Goal: Navigation & Orientation: Find specific page/section

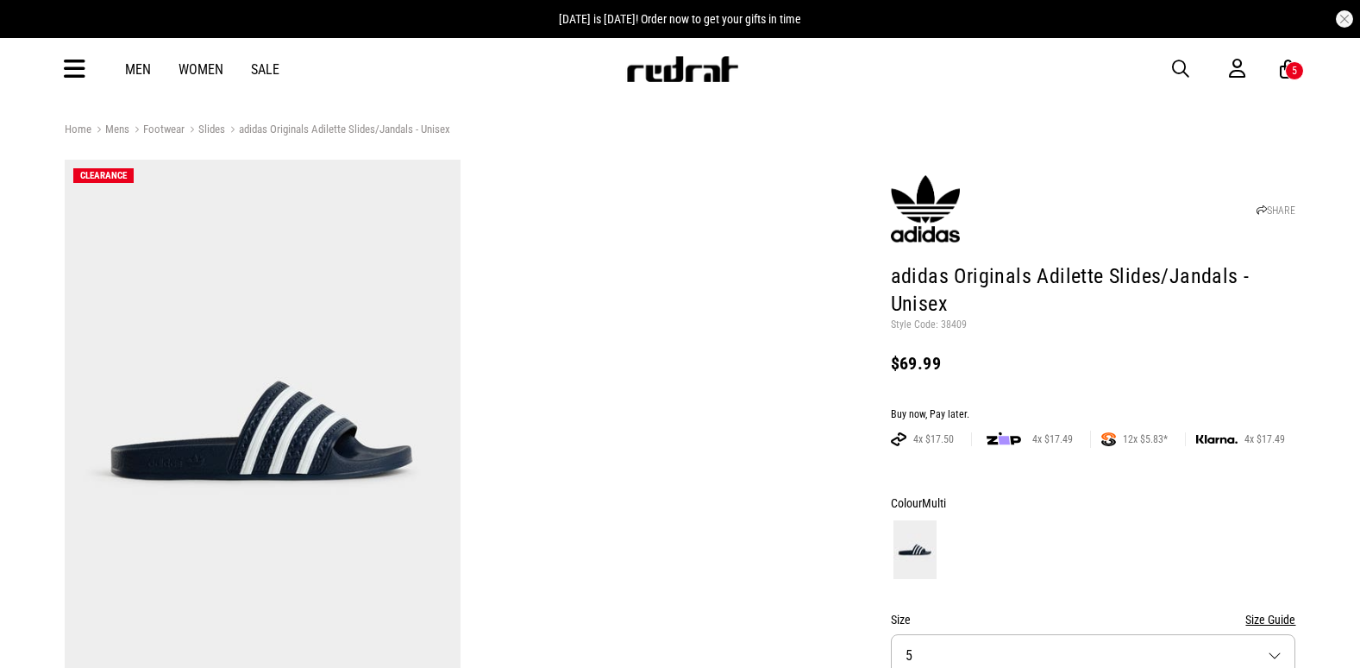
click at [86, 63] on div "Men Women Sale Sign in New Back Footwear Back Mens Back Womens Back Youth & Kid…" at bounding box center [680, 69] width 1259 height 62
click at [80, 72] on icon at bounding box center [75, 69] width 22 height 28
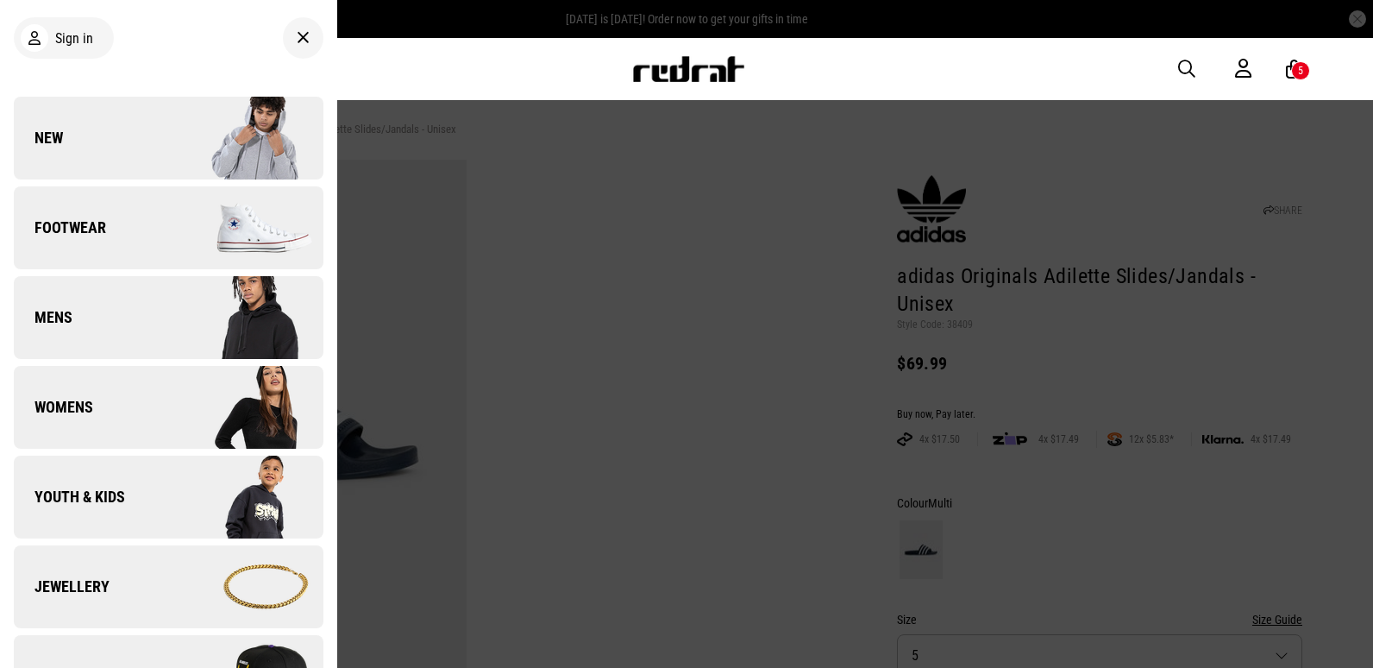
click at [83, 124] on link "New" at bounding box center [169, 138] width 310 height 83
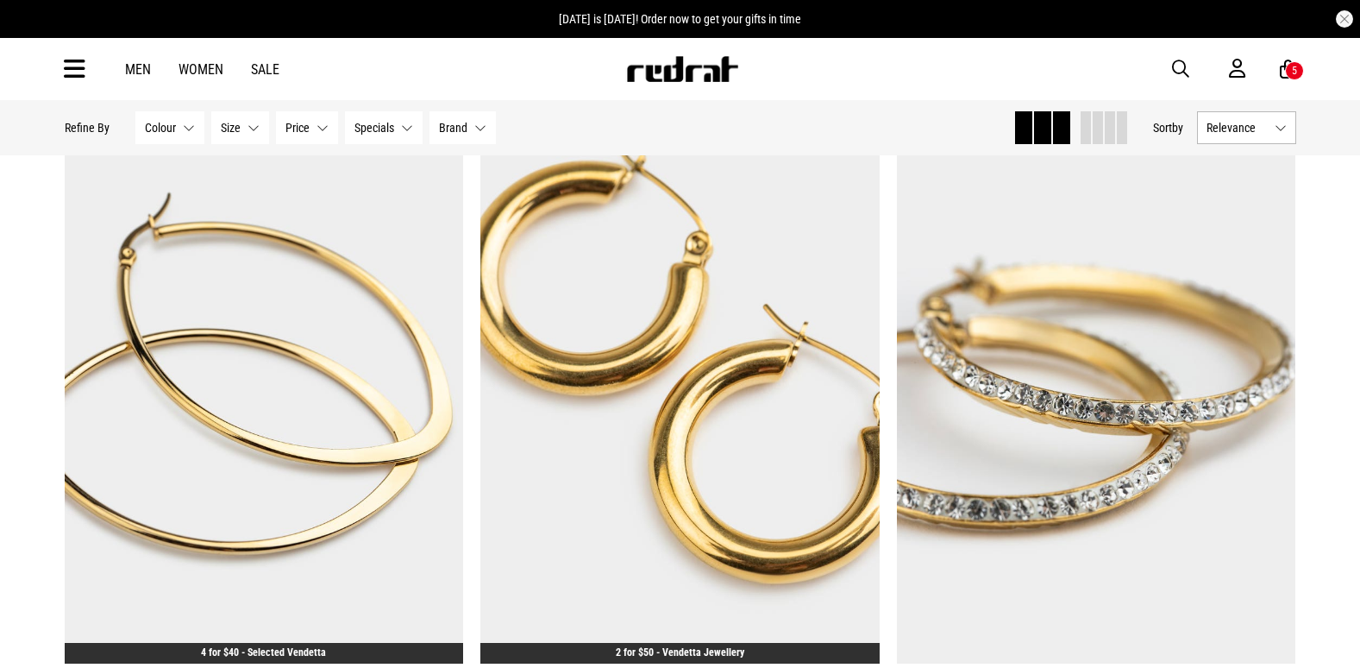
click at [679, 66] on img at bounding box center [682, 69] width 114 height 26
